Goal: Task Accomplishment & Management: Manage account settings

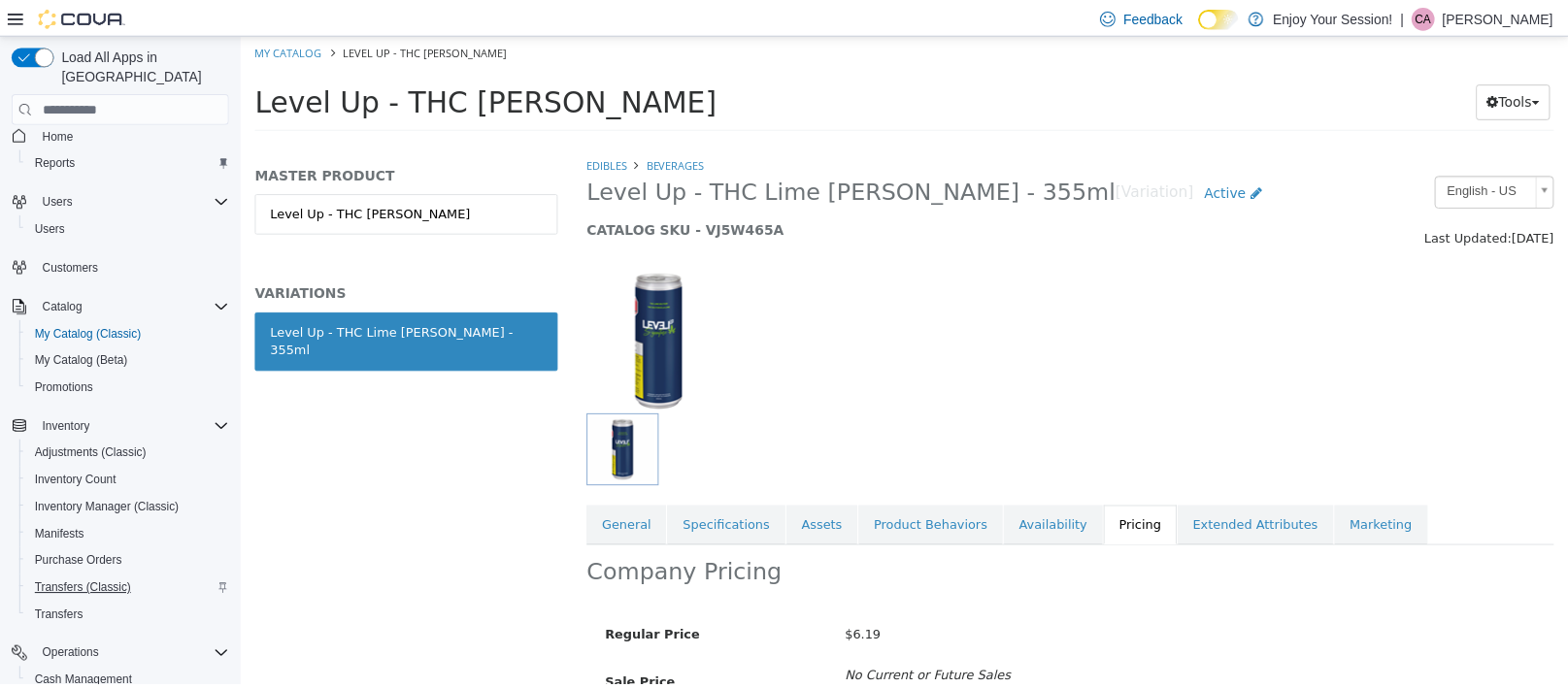
scroll to position [210, 0]
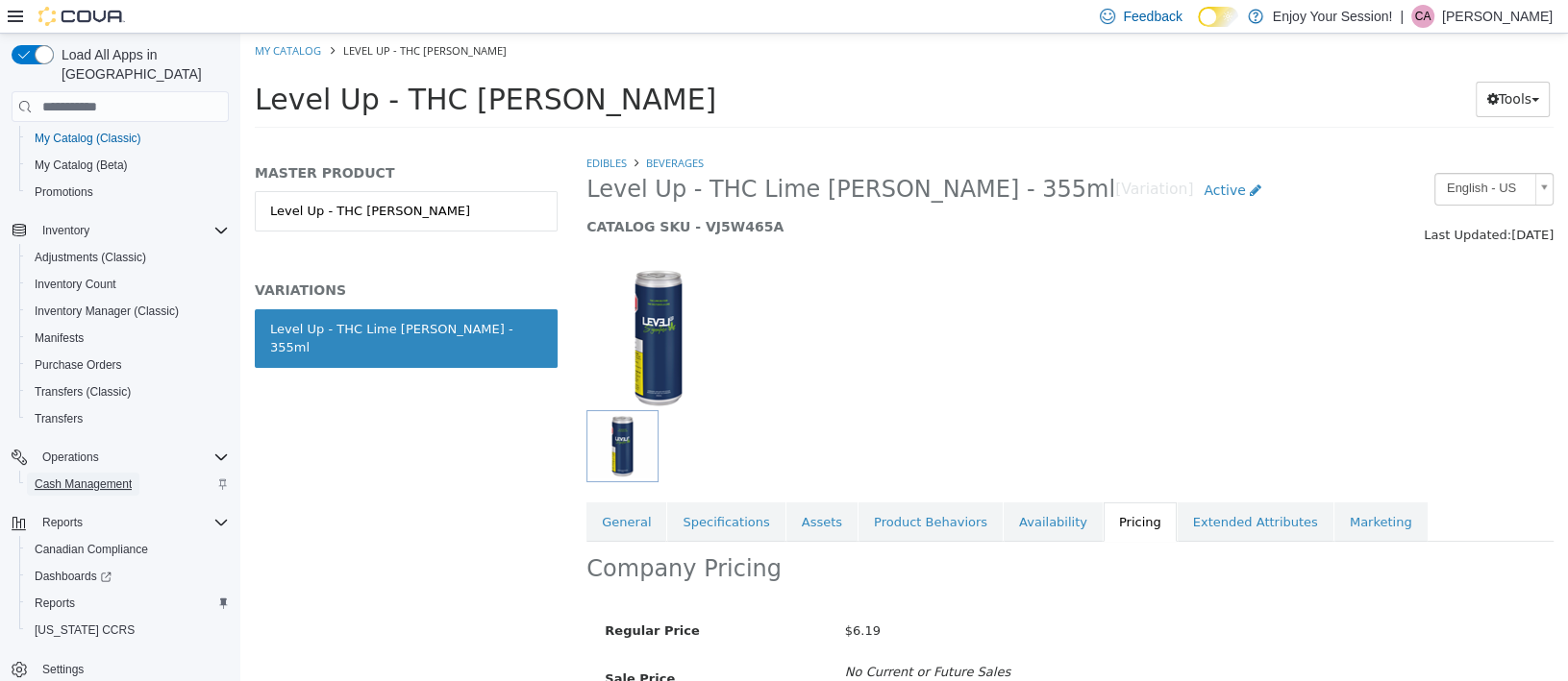
click at [79, 477] on span "Cash Management" at bounding box center [82, 484] width 97 height 16
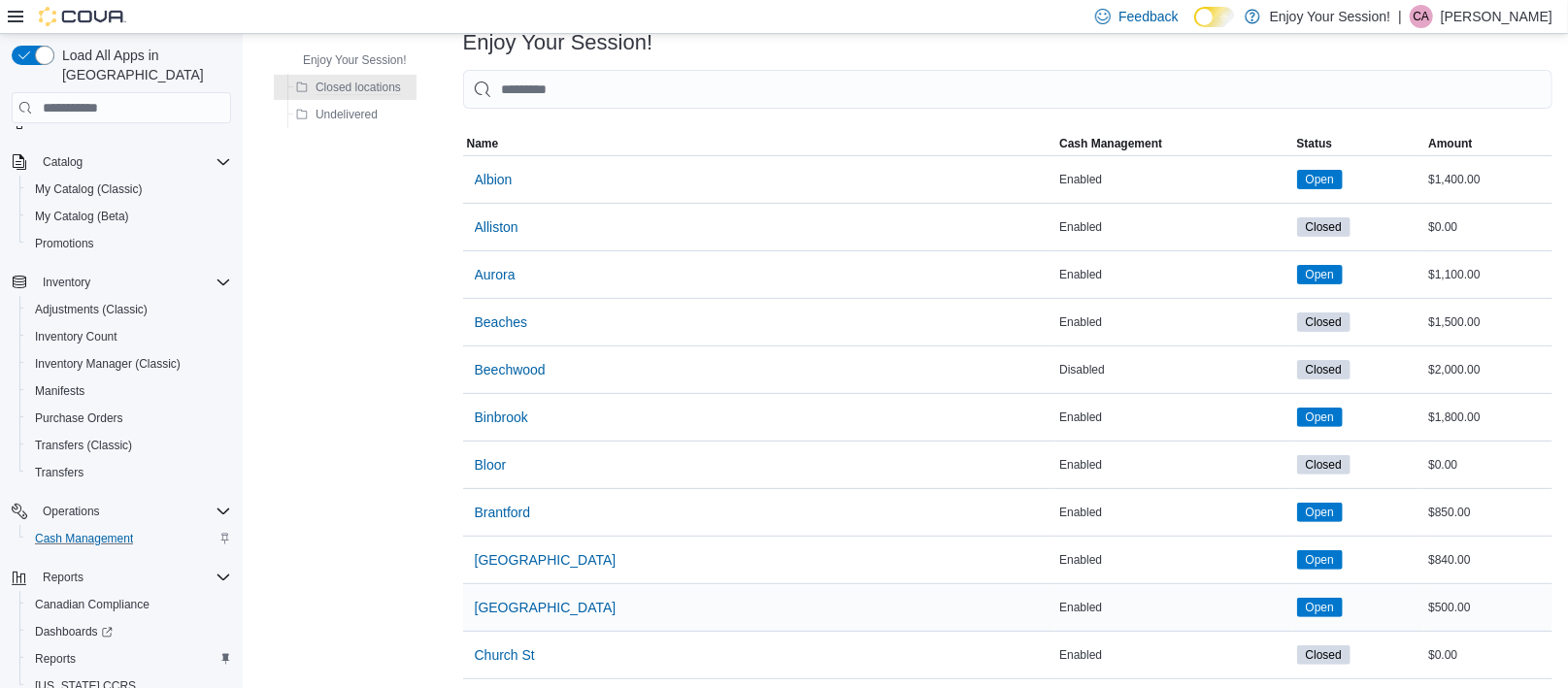
scroll to position [292, 0]
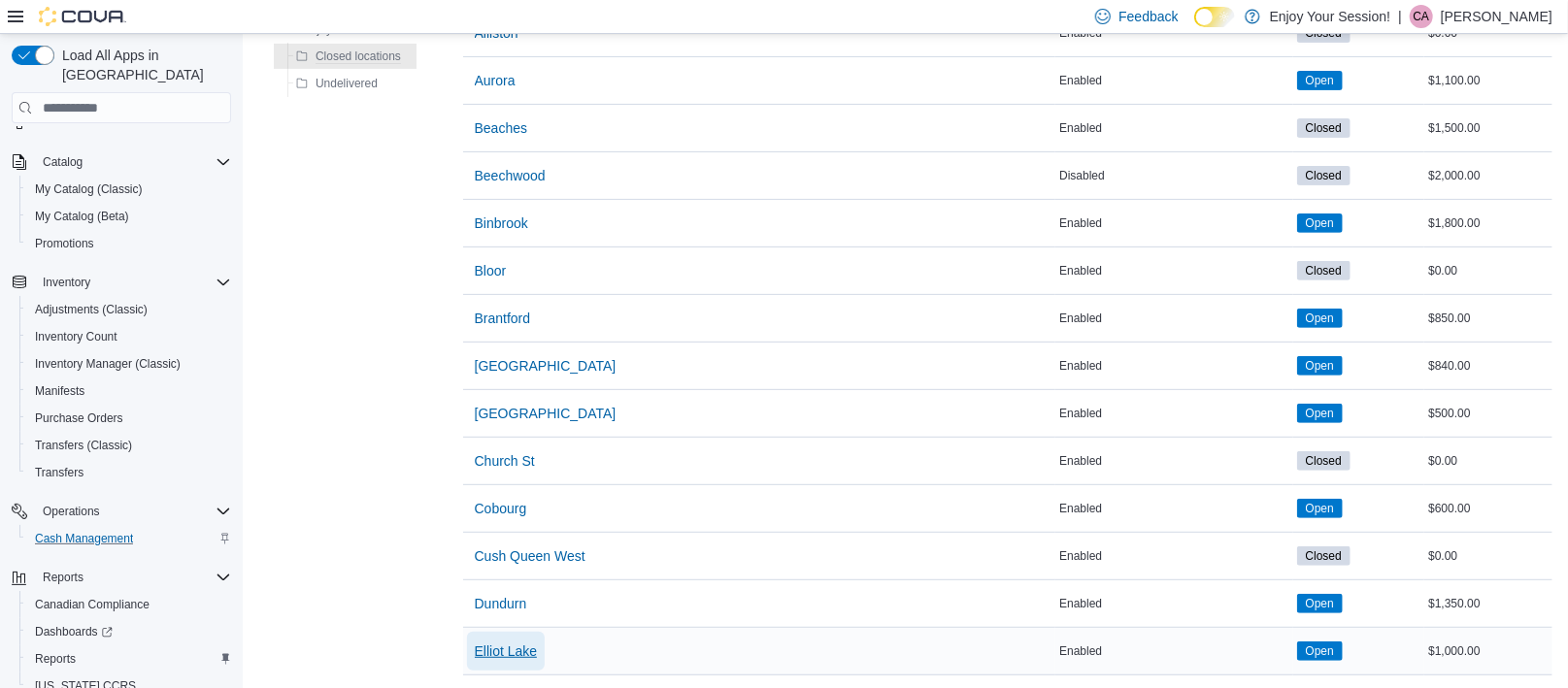
click at [495, 643] on span "Elliot Lake" at bounding box center [506, 651] width 63 height 20
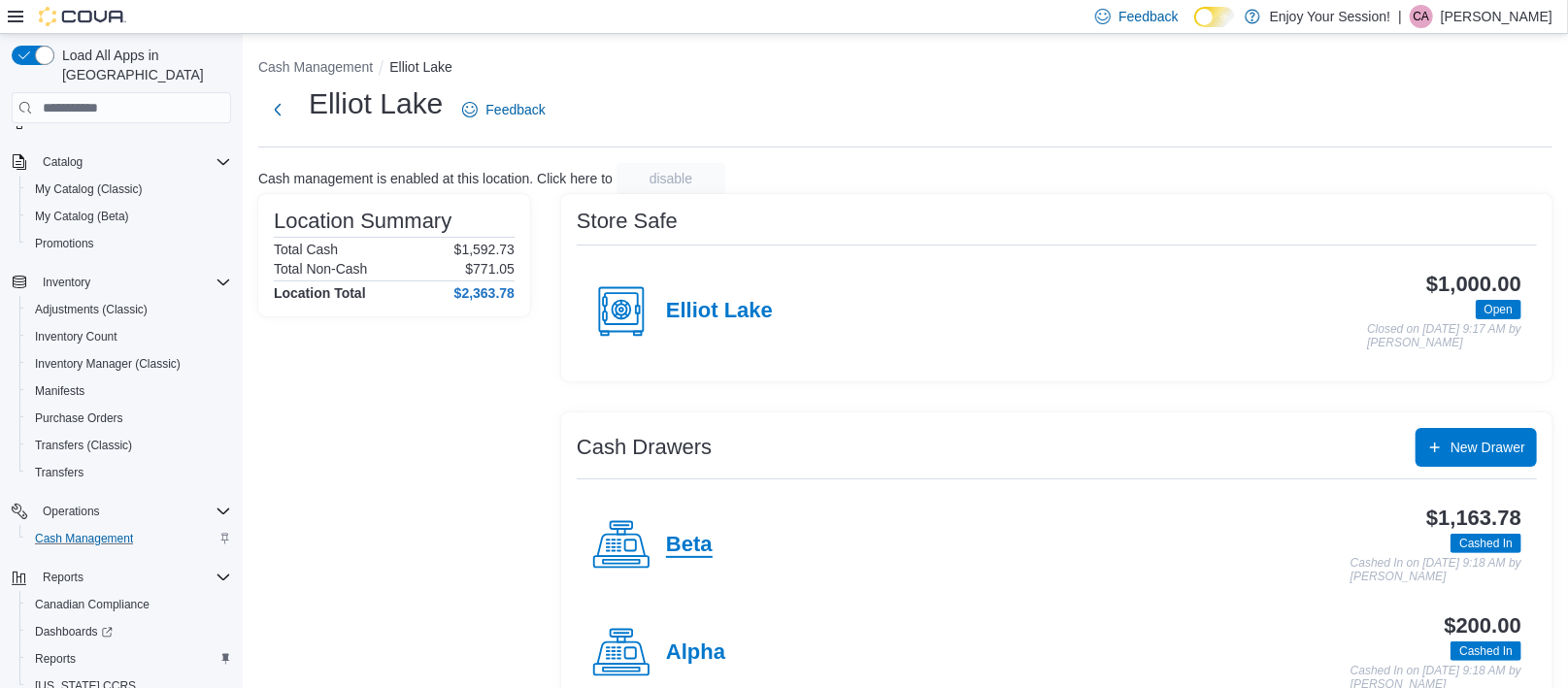
click at [703, 541] on h4 "Beta" at bounding box center [689, 546] width 46 height 26
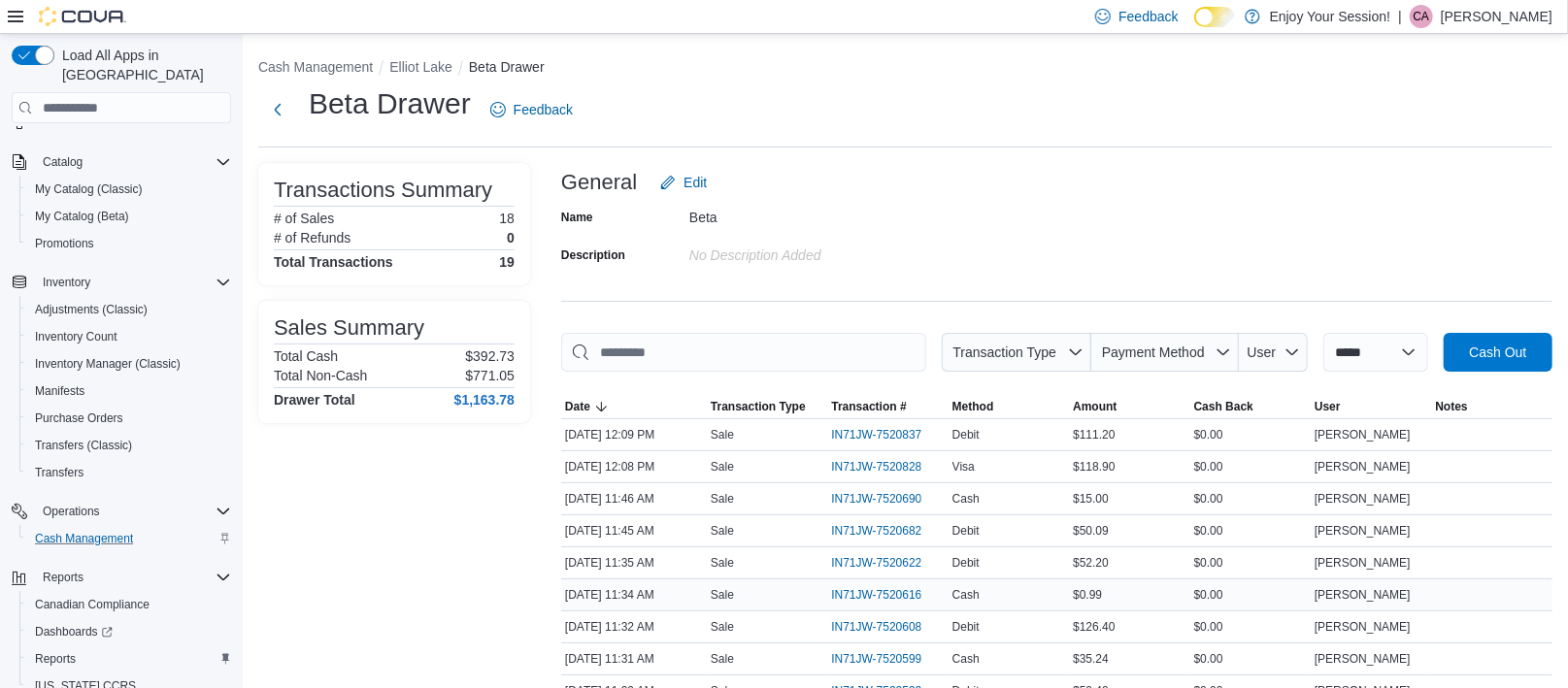
scroll to position [97, 0]
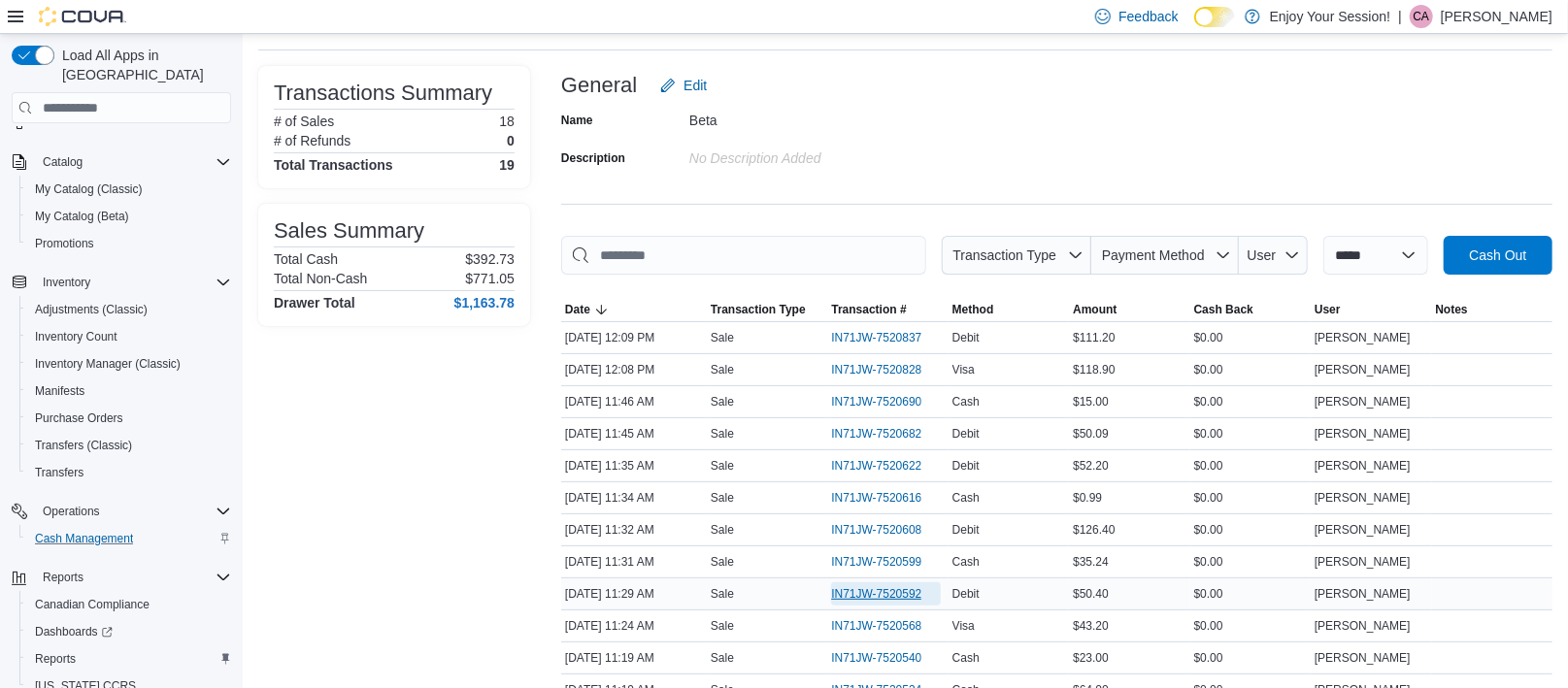
click at [896, 594] on span "IN71JW-7520592" at bounding box center [876, 594] width 90 height 16
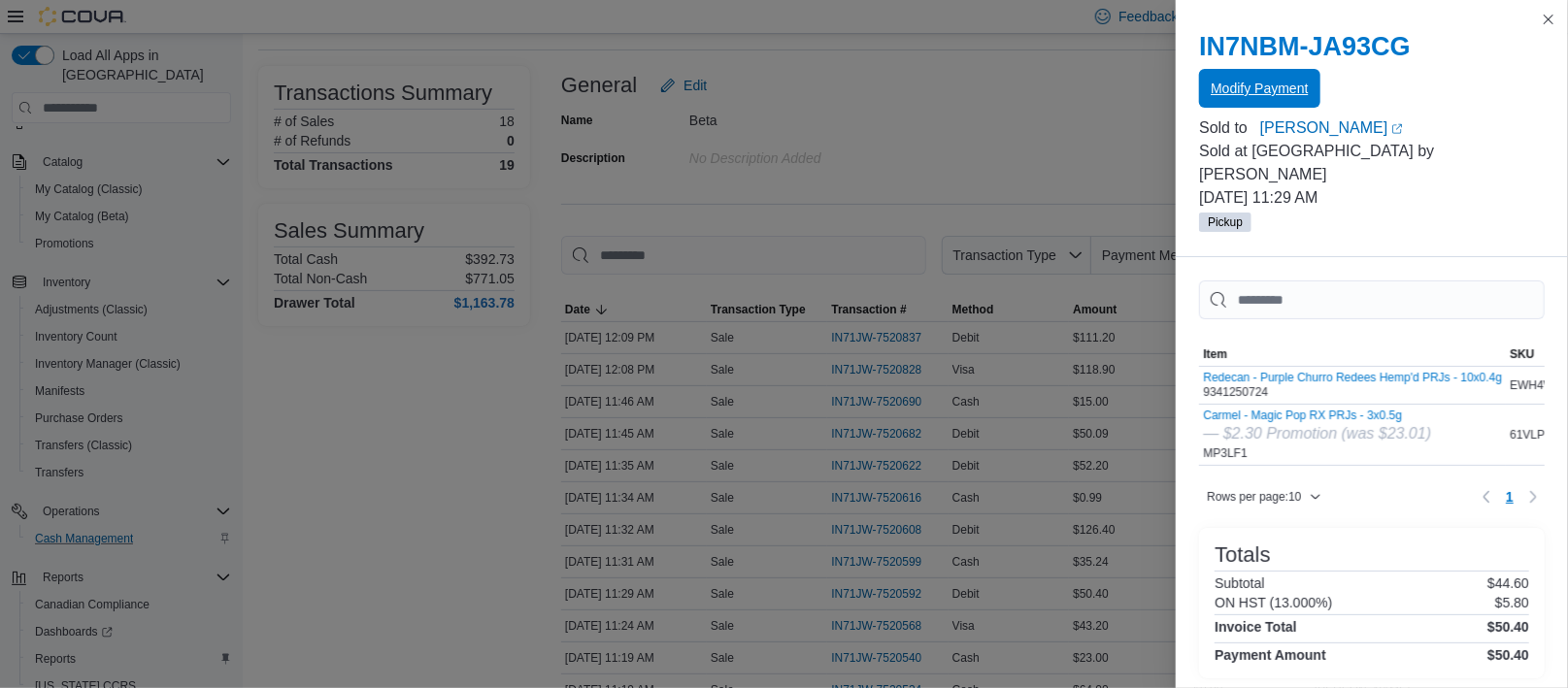
click at [1288, 77] on span "Modify Payment" at bounding box center [1260, 88] width 97 height 39
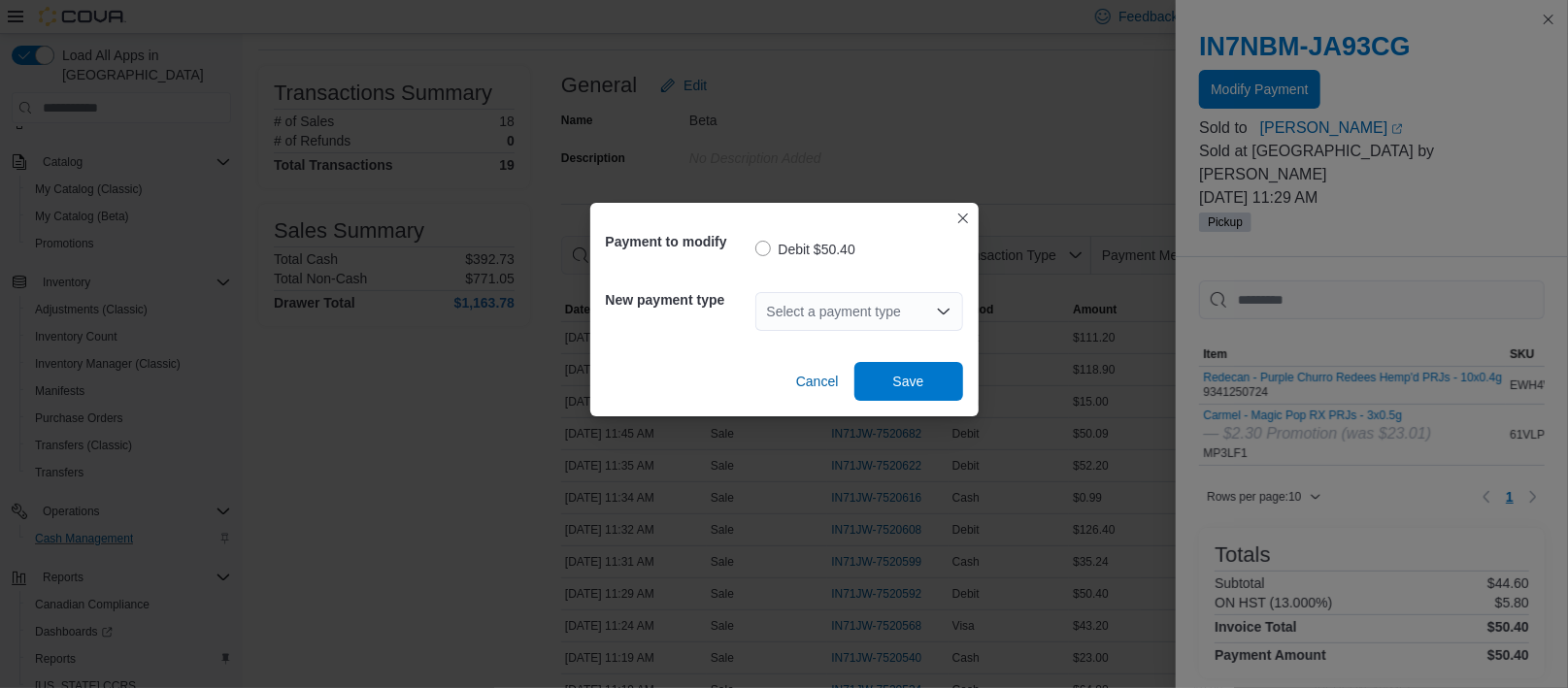
click at [856, 319] on div "Select a payment type" at bounding box center [859, 311] width 208 height 39
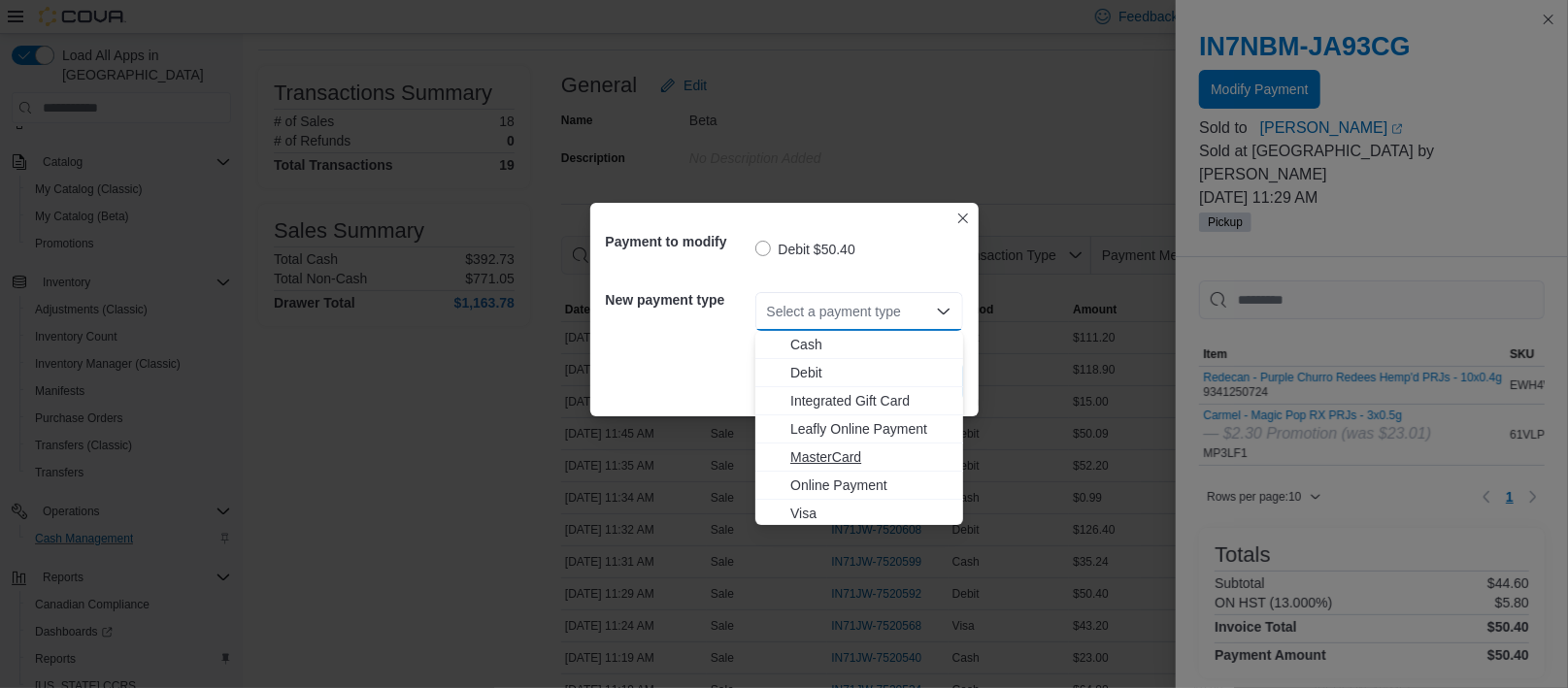
click at [833, 456] on span "MasterCard" at bounding box center [871, 458] width 161 height 20
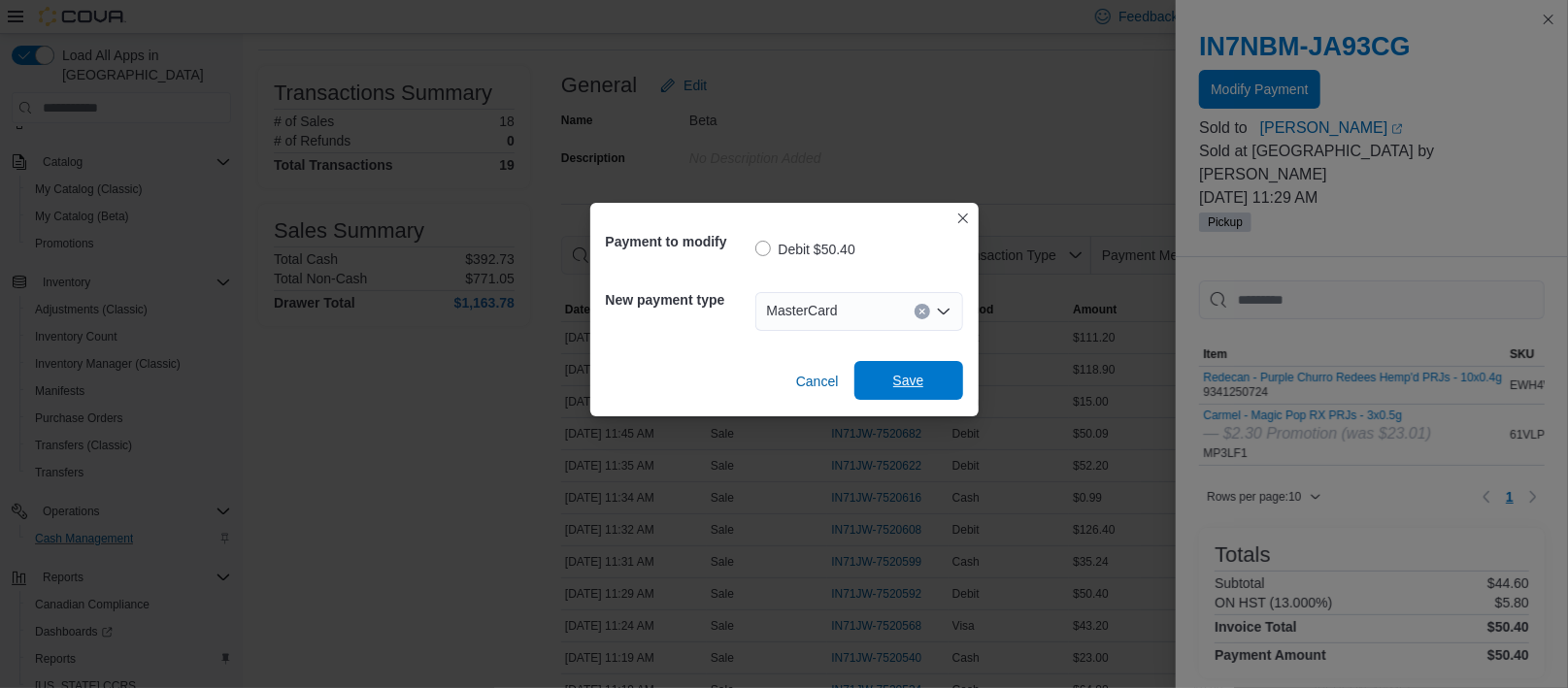
click at [926, 373] on span "Save" at bounding box center [909, 380] width 85 height 39
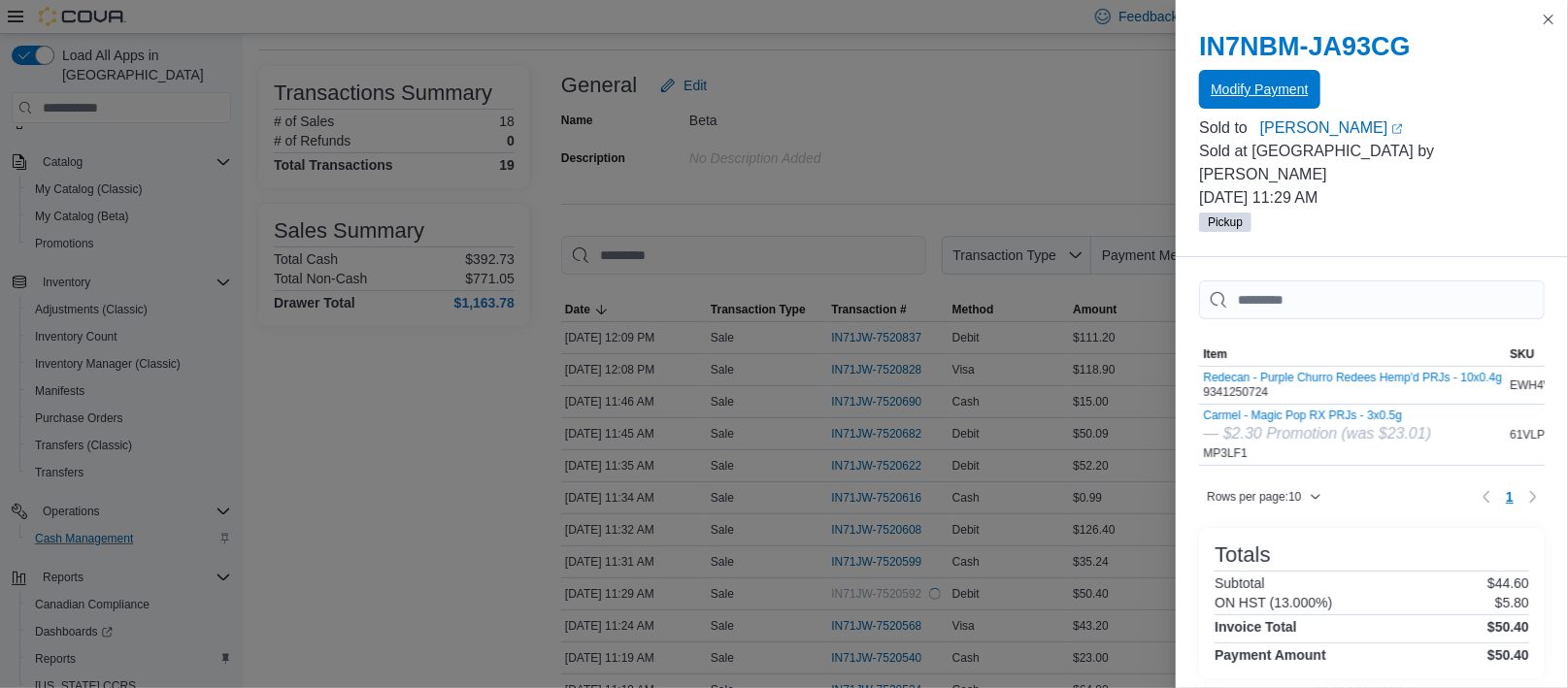
scroll to position [0, 0]
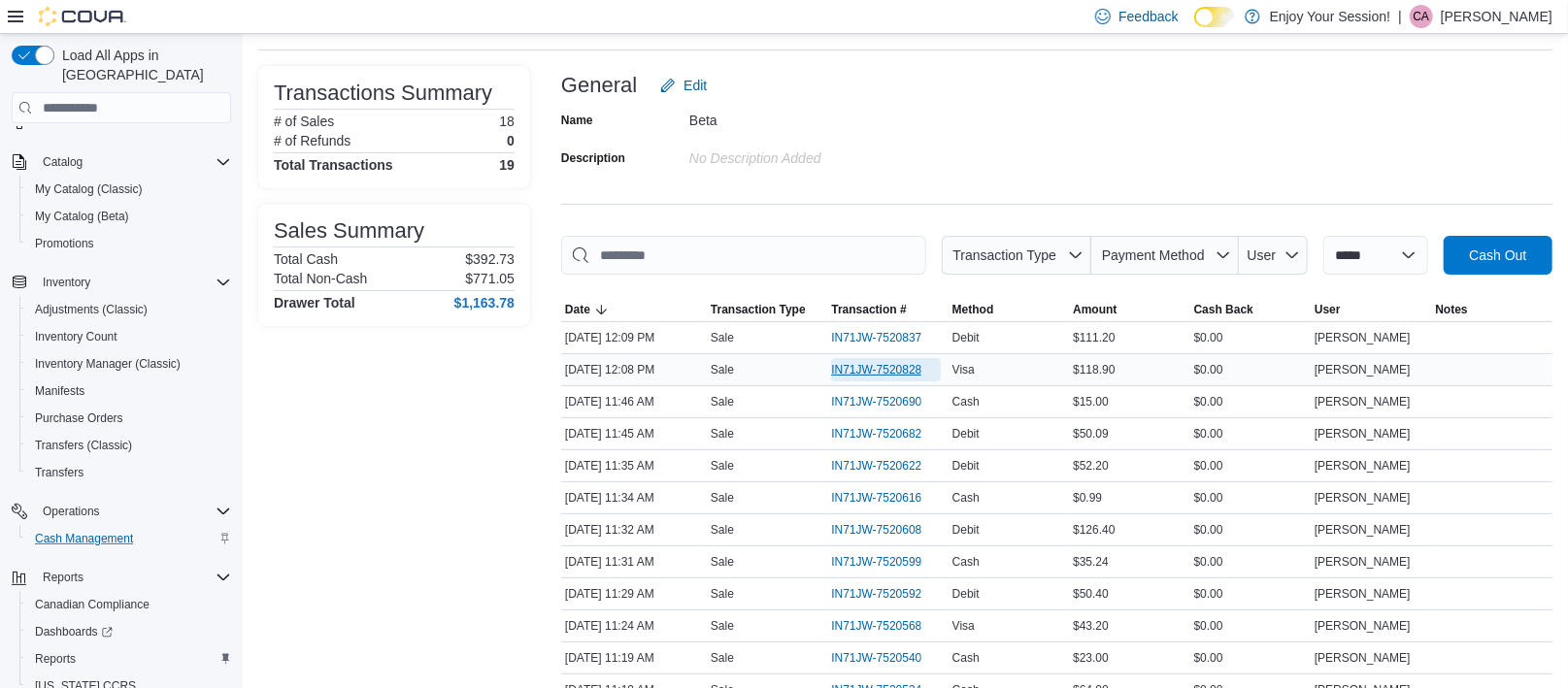
click at [873, 366] on span "IN71JW-7520828" at bounding box center [876, 370] width 90 height 16
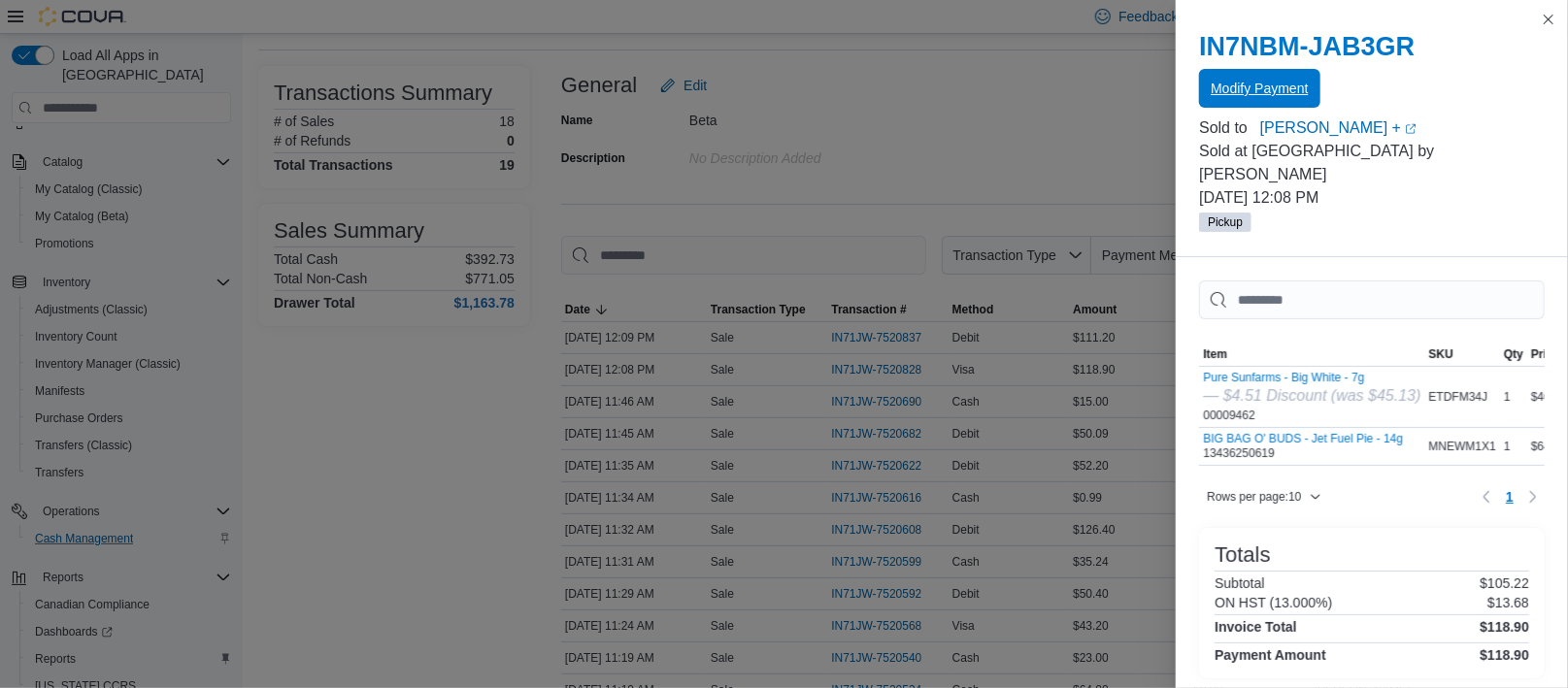
click at [1280, 85] on span "Modify Payment" at bounding box center [1260, 89] width 97 height 20
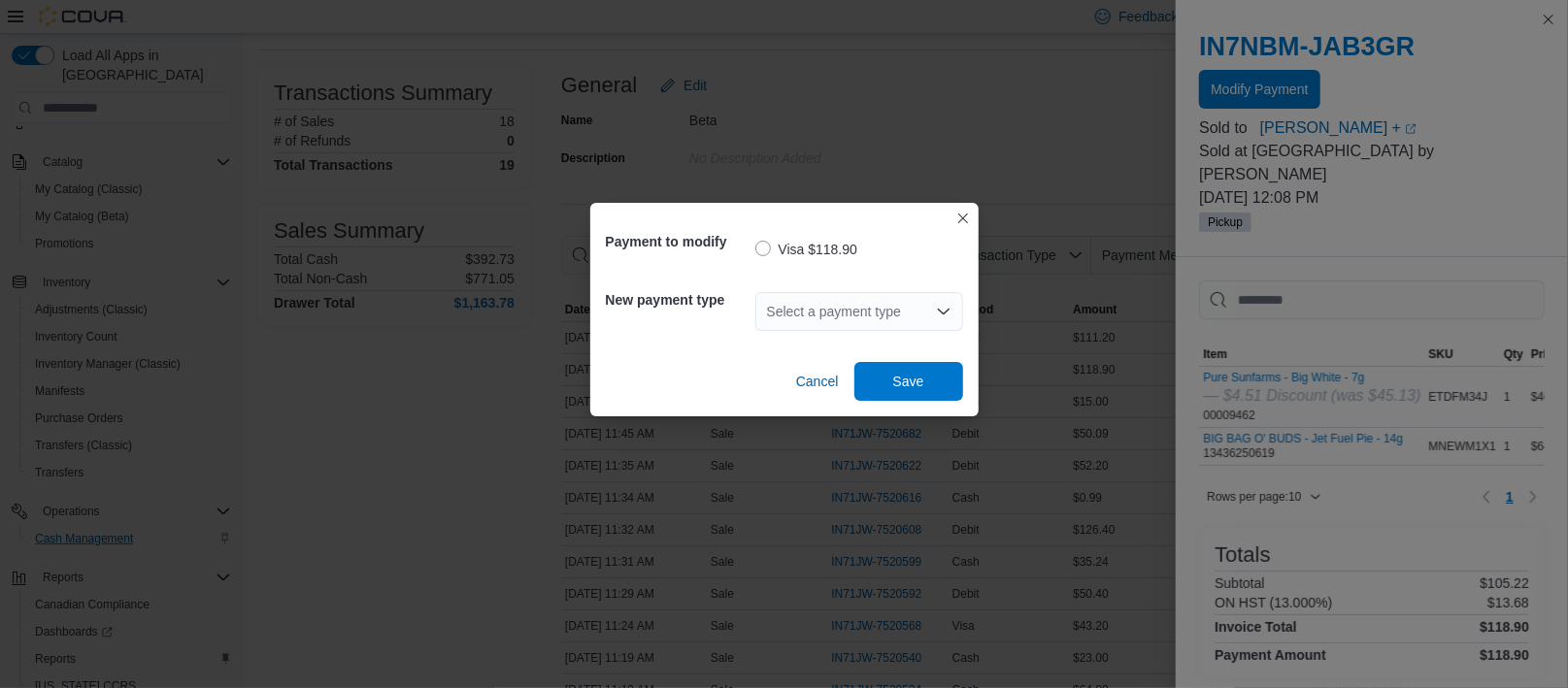
click at [913, 308] on div "Select a payment type" at bounding box center [859, 311] width 208 height 39
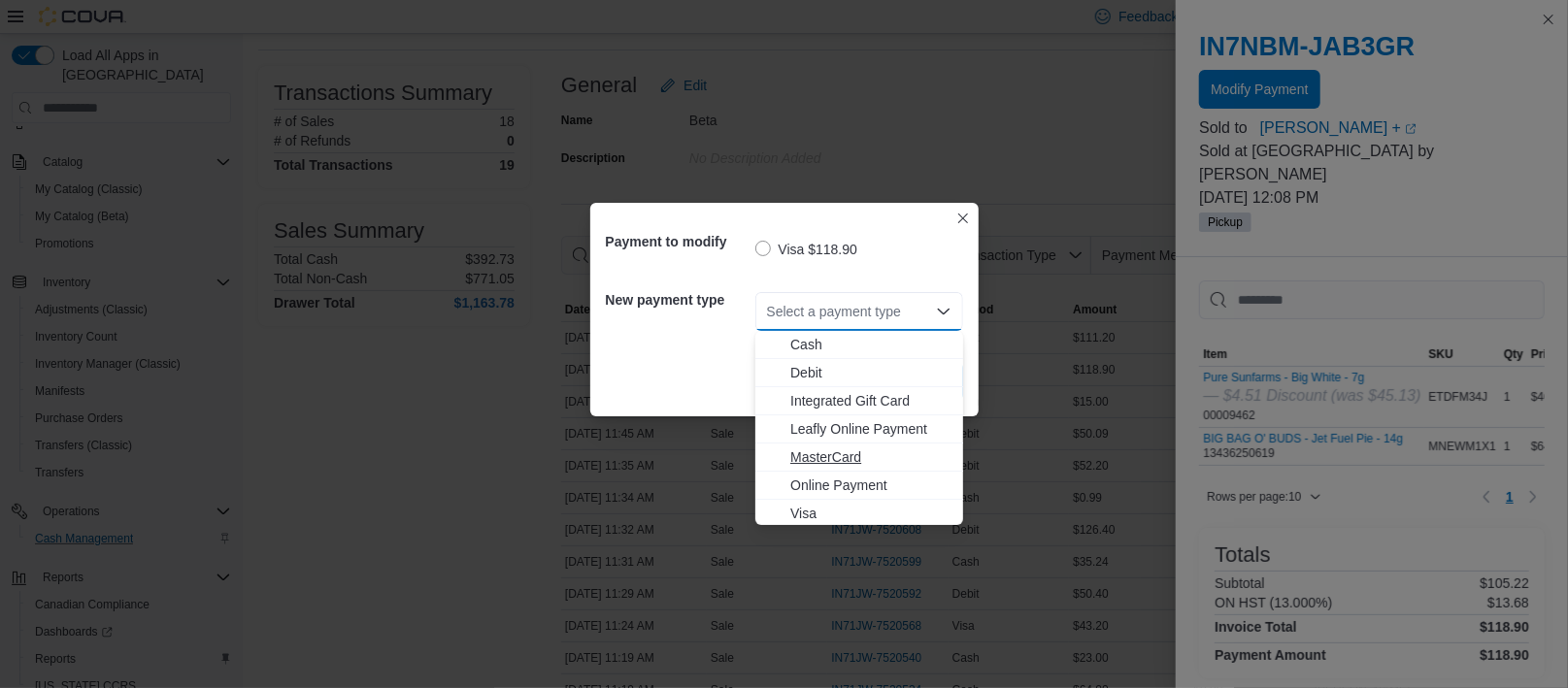
click at [828, 459] on span "MasterCard" at bounding box center [871, 458] width 161 height 20
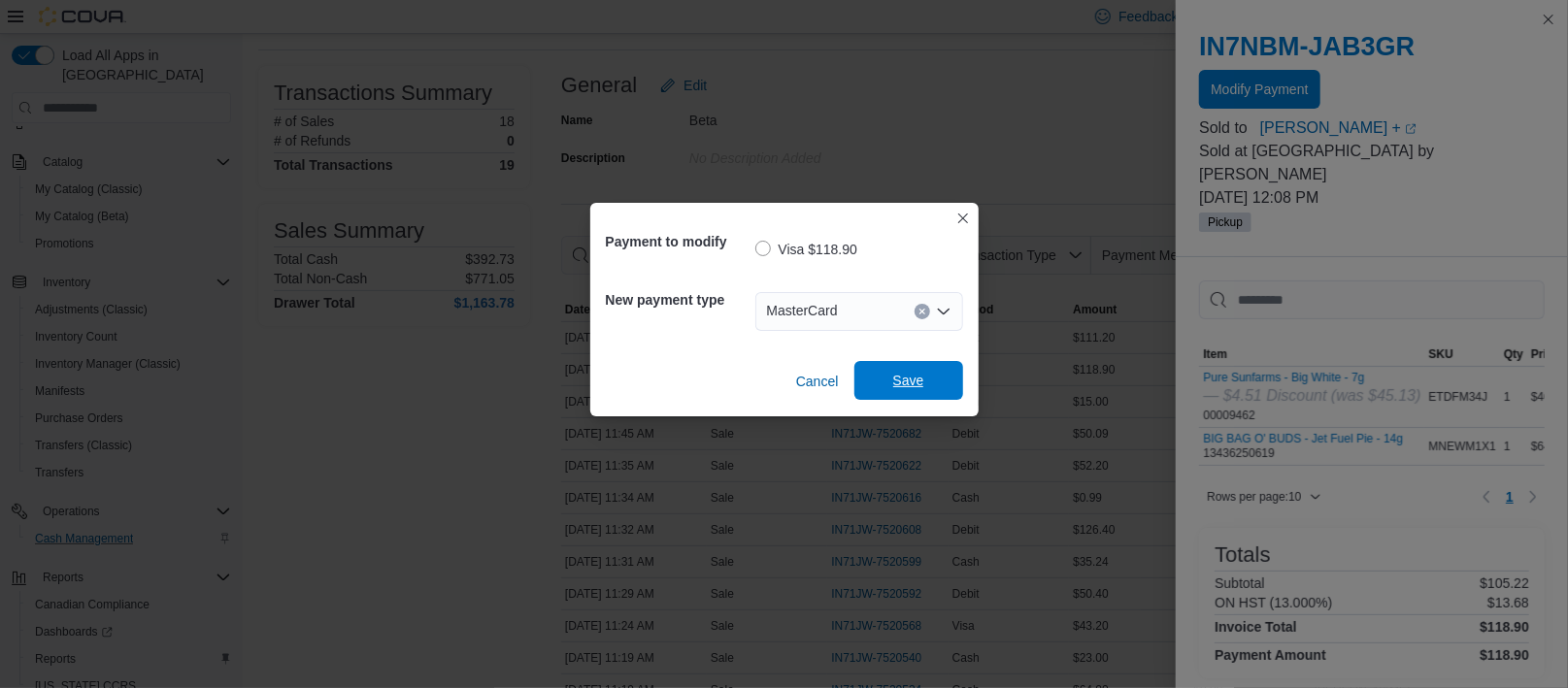
click at [889, 396] on span "Save" at bounding box center [909, 380] width 85 height 39
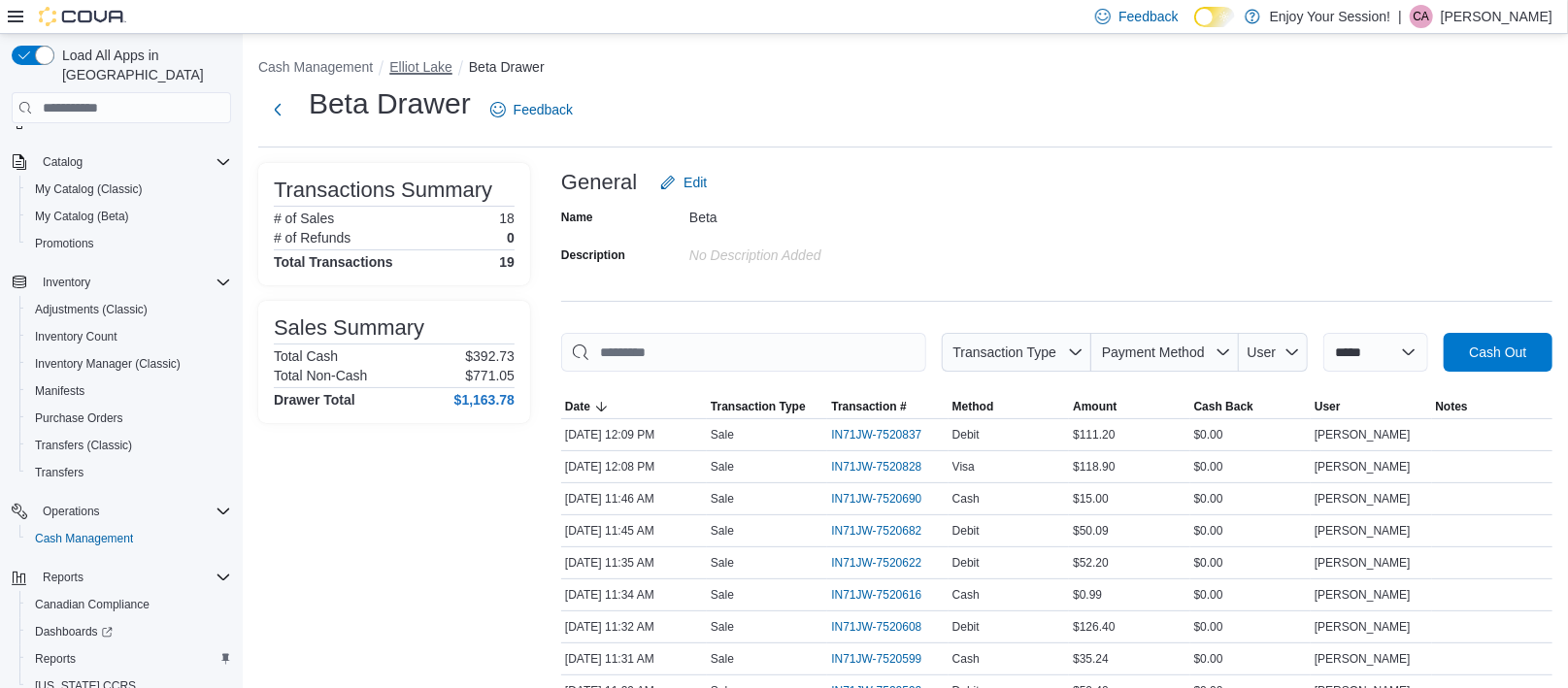
click at [426, 68] on button "Elliot Lake" at bounding box center [421, 67] width 63 height 16
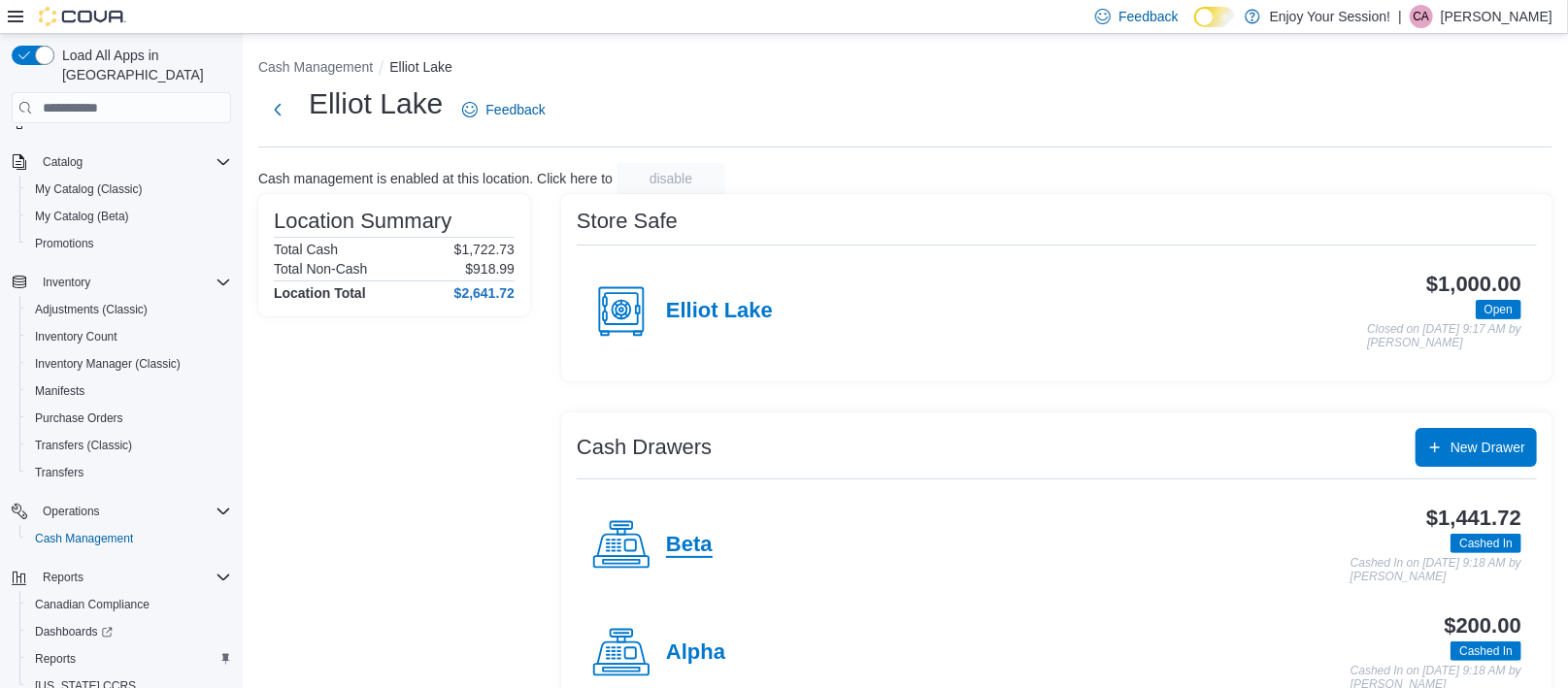
click at [697, 551] on h4 "Beta" at bounding box center [689, 546] width 46 height 26
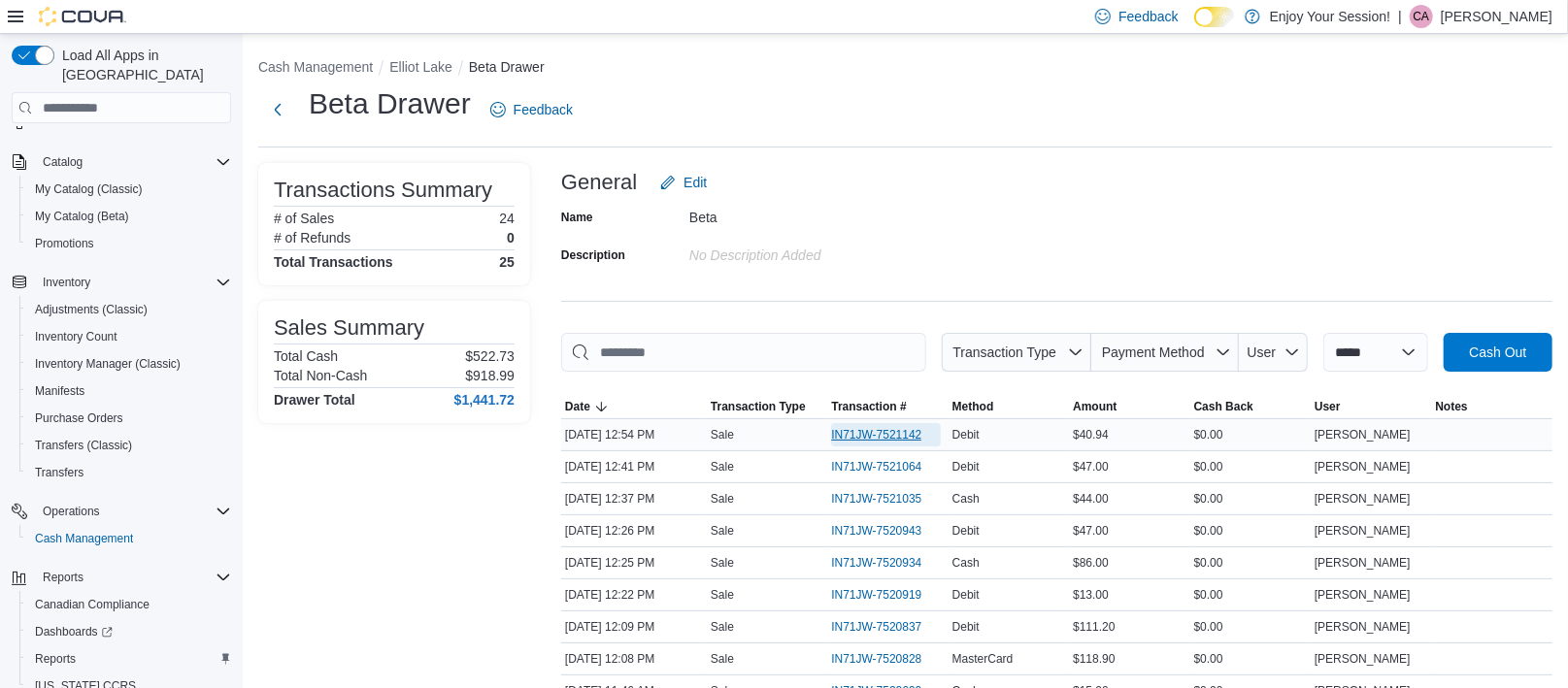
click at [856, 434] on span "IN71JW-7521142" at bounding box center [876, 435] width 90 height 16
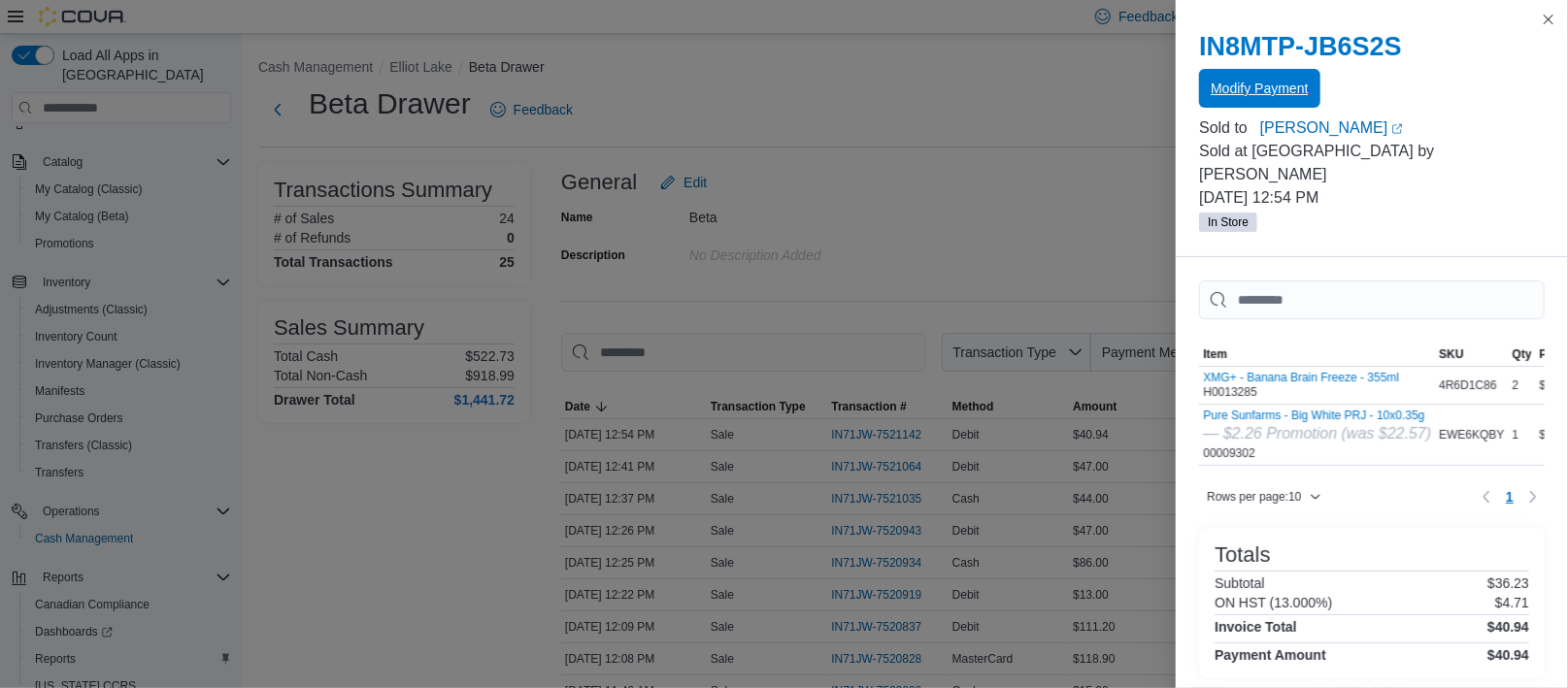
click at [1268, 93] on span "Modify Payment" at bounding box center [1260, 89] width 97 height 20
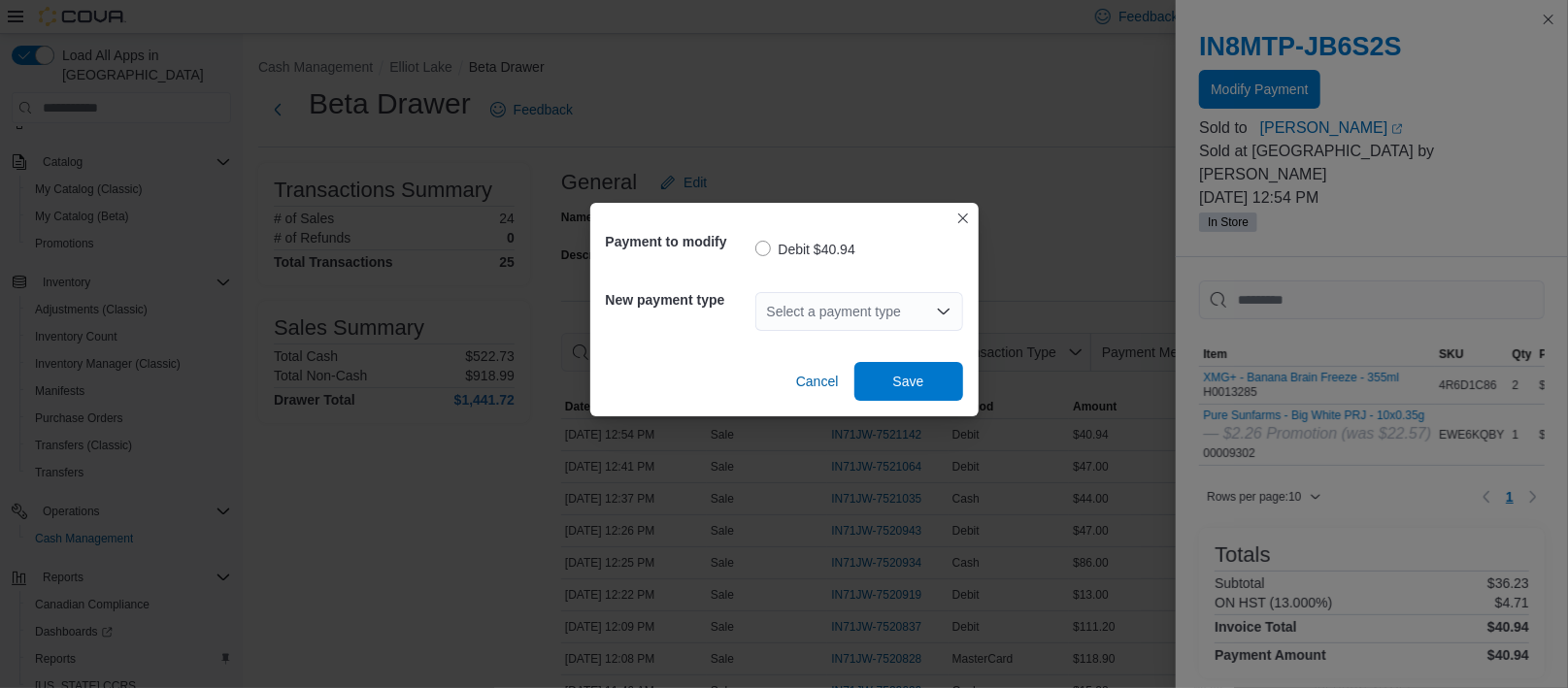
click at [846, 308] on div "Select a payment type" at bounding box center [859, 311] width 208 height 39
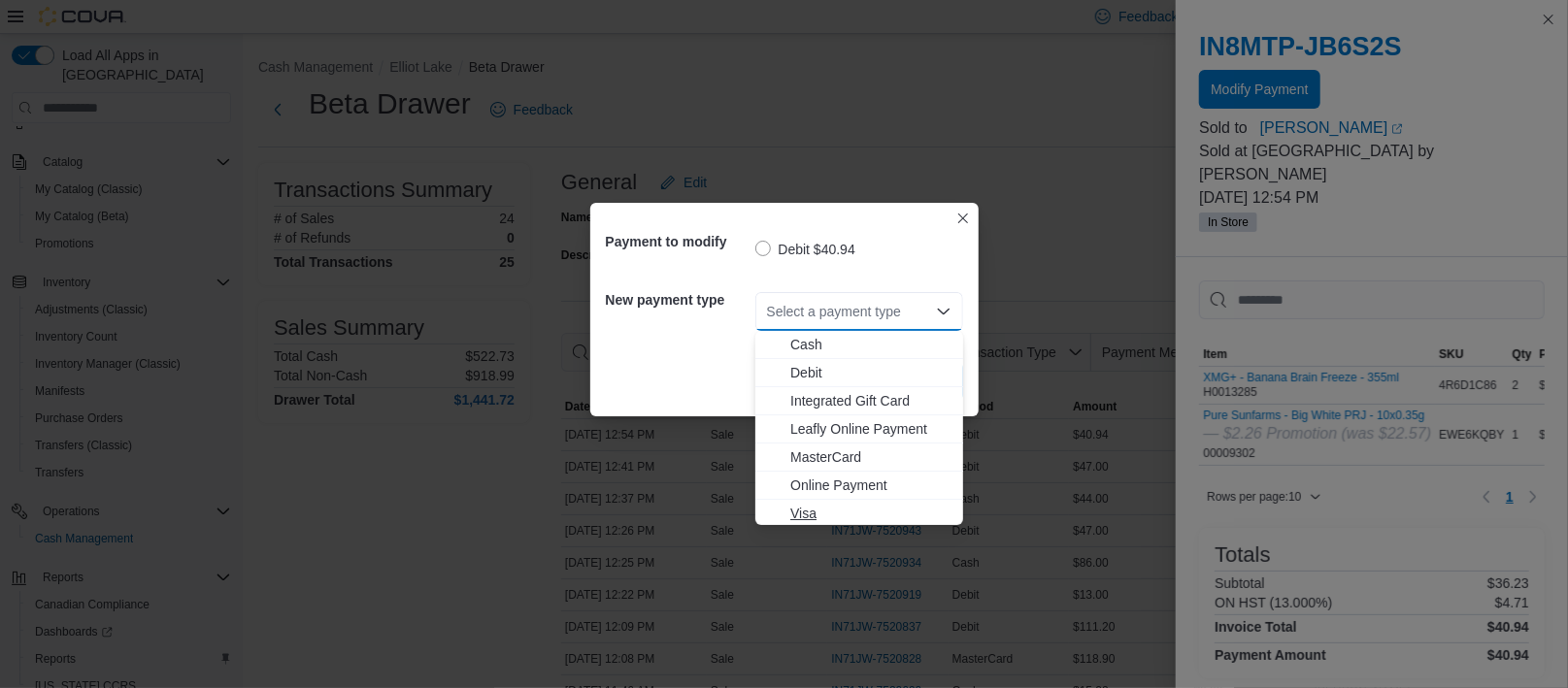
click at [808, 511] on span "Visa" at bounding box center [871, 514] width 161 height 20
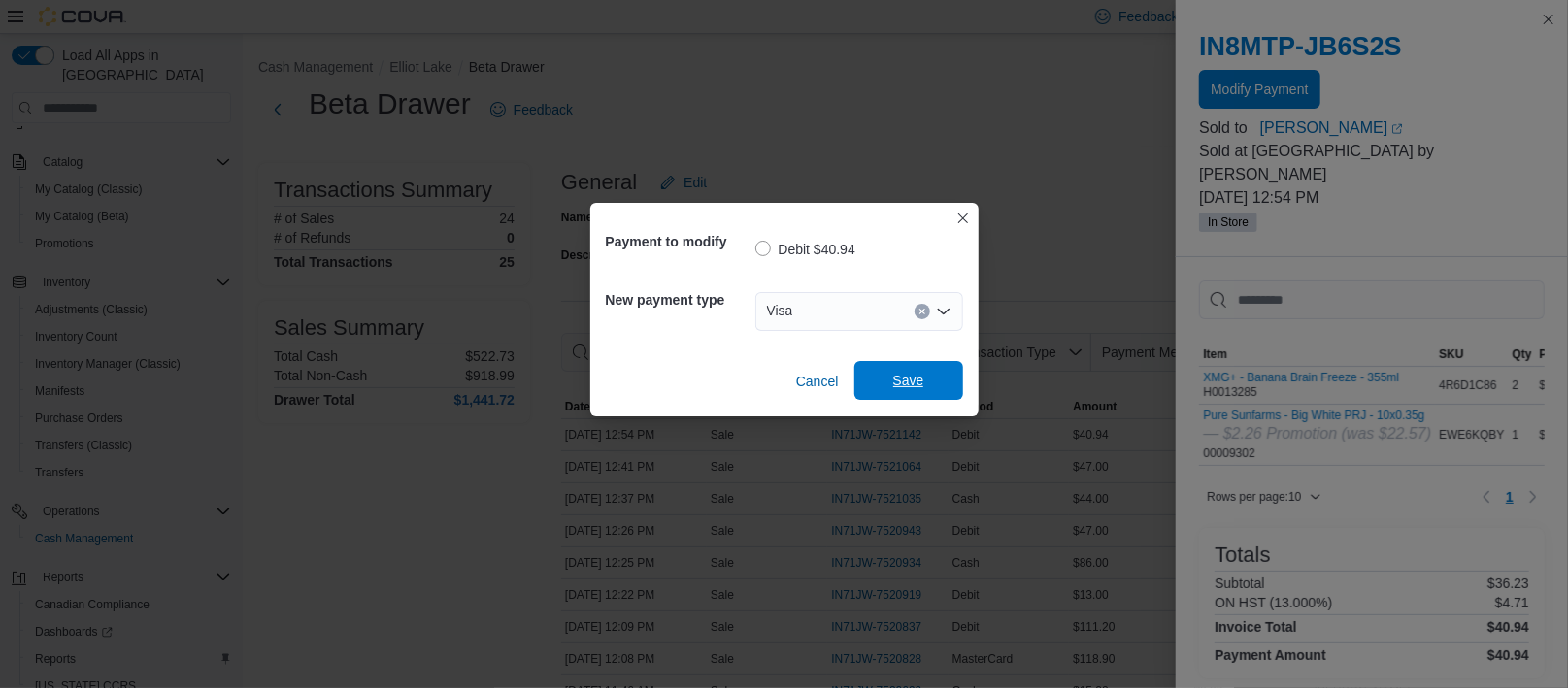
click at [911, 383] on span "Save" at bounding box center [909, 381] width 31 height 20
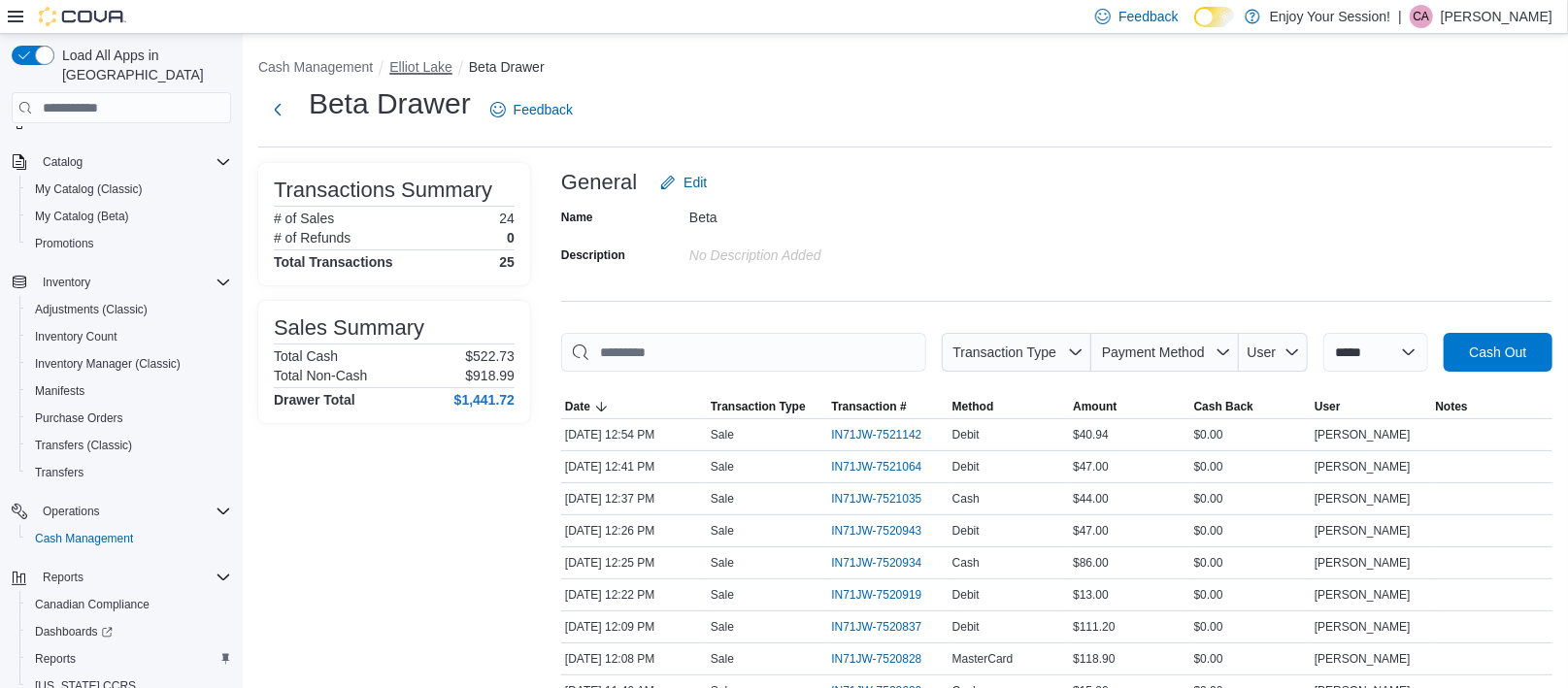
click at [439, 65] on button "Elliot Lake" at bounding box center [421, 67] width 63 height 16
